Goal: Task Accomplishment & Management: Use online tool/utility

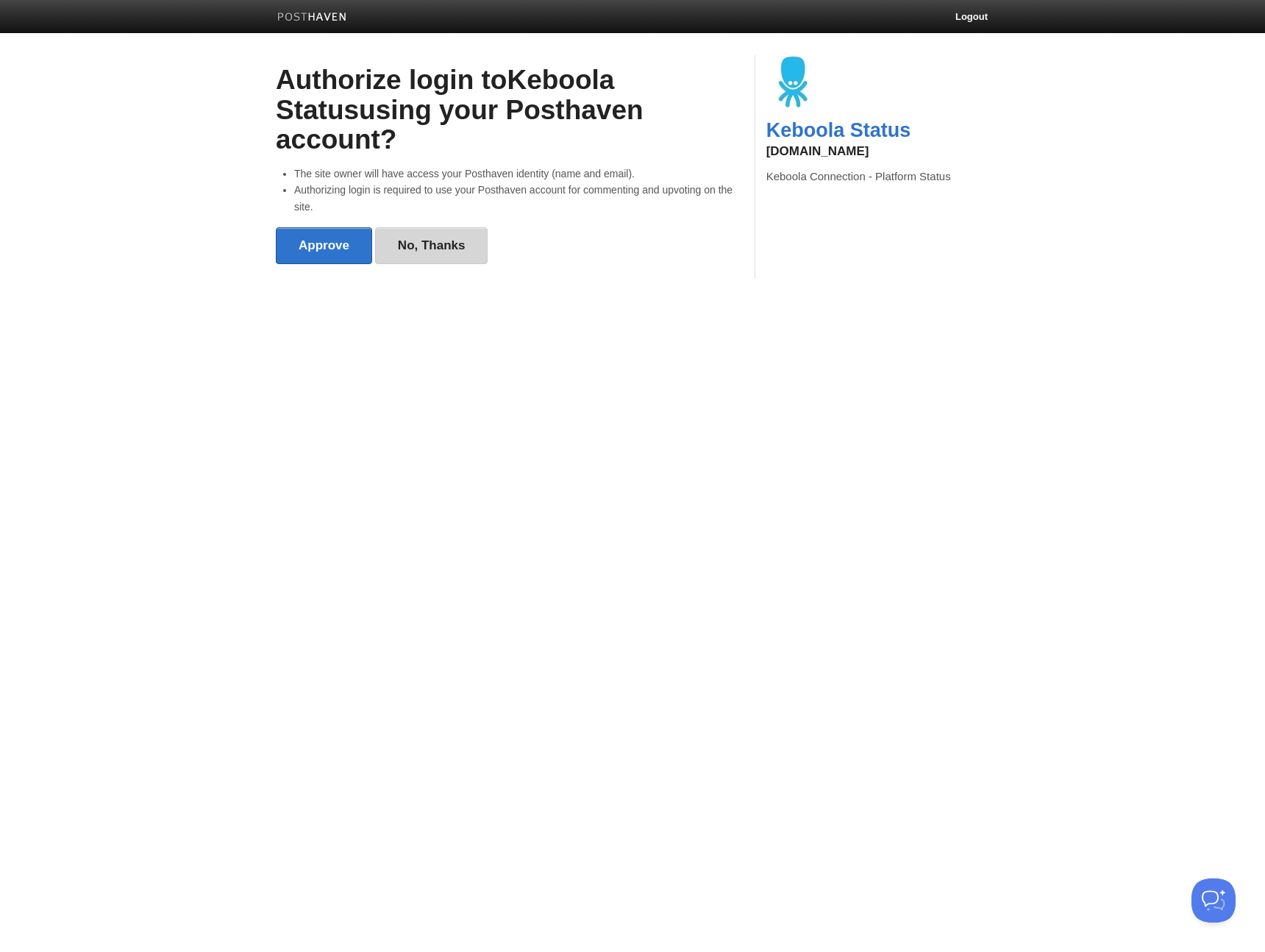
click at [467, 227] on link "No, Thanks" at bounding box center [432, 245] width 114 height 37
click at [326, 227] on input "Approve" at bounding box center [324, 245] width 97 height 37
